Goal: Transaction & Acquisition: Purchase product/service

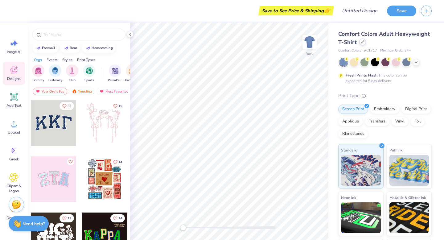
click at [362, 42] on icon at bounding box center [362, 41] width 3 height 3
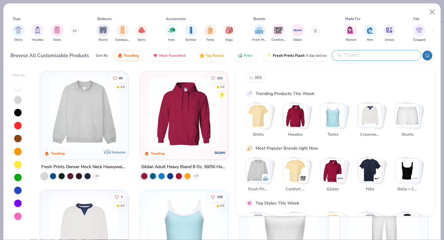
click at [374, 56] on input "text" at bounding box center [376, 55] width 81 height 7
type input "365 performance"
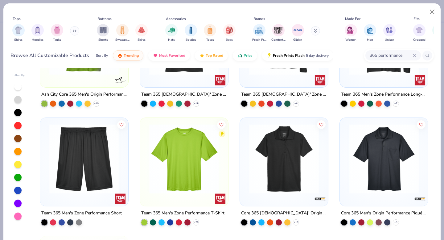
scroll to position [196, 0]
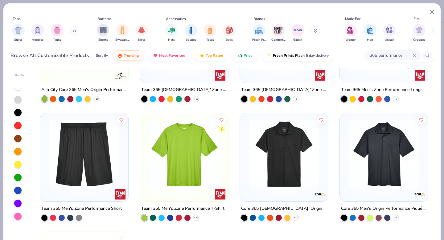
click at [191, 173] on img at bounding box center [184, 154] width 76 height 70
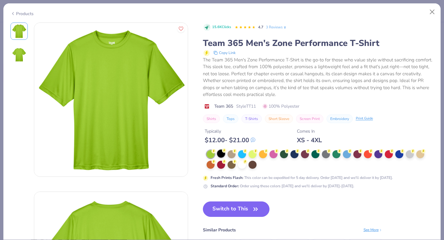
click at [224, 154] on div at bounding box center [221, 154] width 8 height 8
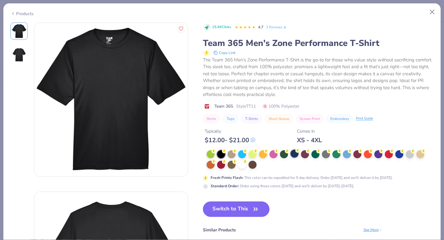
click at [292, 155] on div at bounding box center [295, 154] width 8 height 8
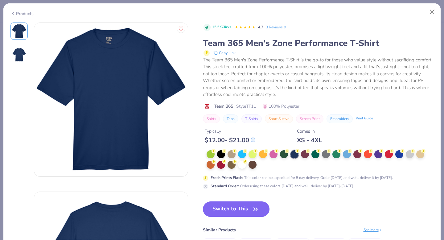
click at [241, 205] on button "Switch to This" at bounding box center [236, 208] width 67 height 15
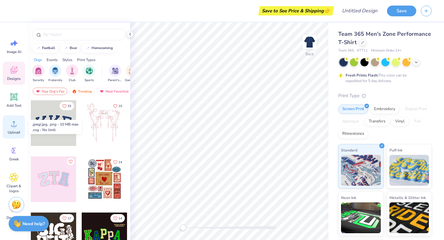
click at [12, 126] on circle at bounding box center [14, 126] width 4 height 4
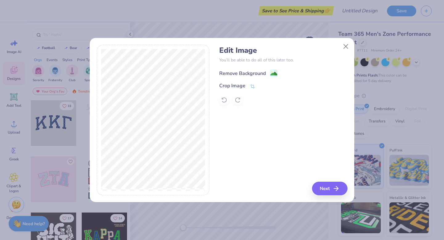
click at [274, 72] on image at bounding box center [274, 73] width 7 height 7
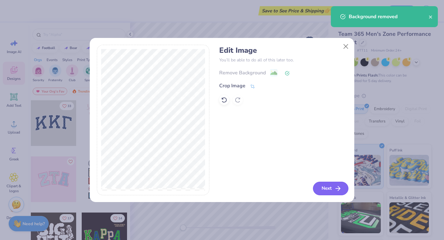
click at [337, 184] on button "Next" at bounding box center [330, 189] width 35 height 14
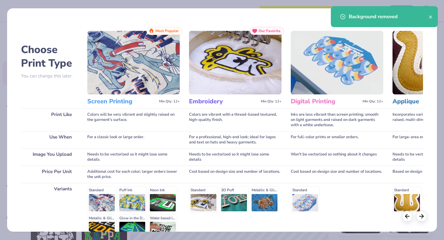
click at [158, 86] on img at bounding box center [133, 63] width 93 height 64
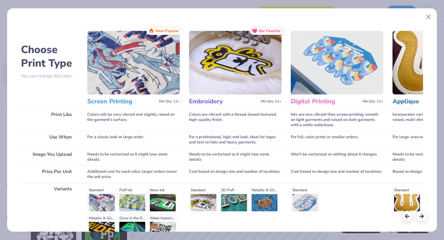
scroll to position [68, 0]
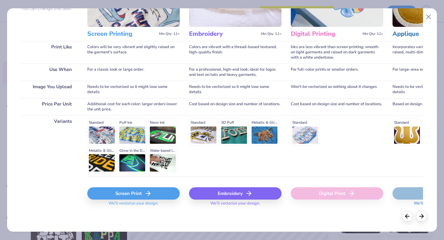
click at [134, 190] on div "Screen Print" at bounding box center [133, 193] width 93 height 12
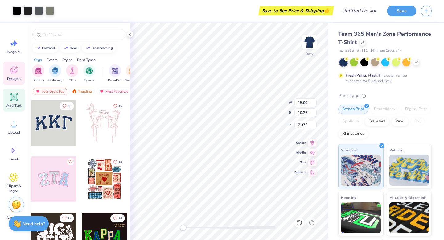
click at [14, 100] on icon at bounding box center [13, 96] width 9 height 9
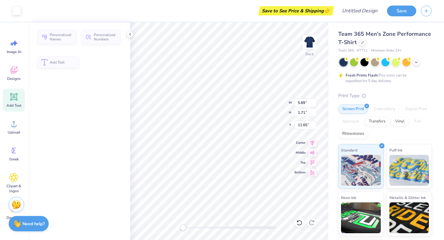
type input "5.89"
type input "1.71"
type input "11.65"
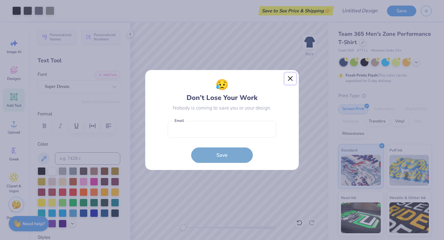
click at [294, 79] on button "Close" at bounding box center [291, 79] width 12 height 12
